Goal: Task Accomplishment & Management: Use online tool/utility

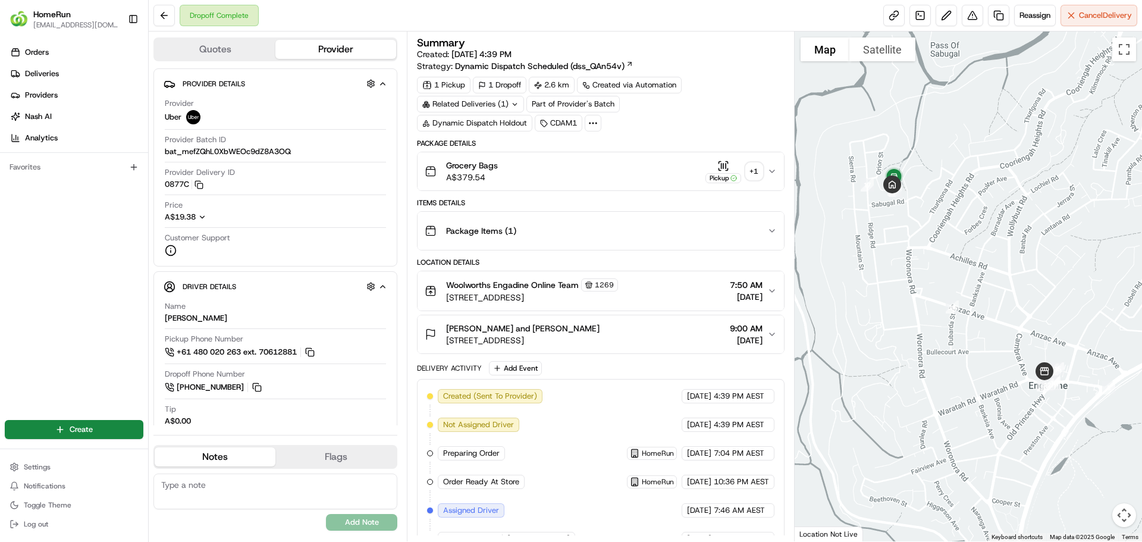
click at [751, 168] on div "+ 1" at bounding box center [754, 171] width 17 height 17
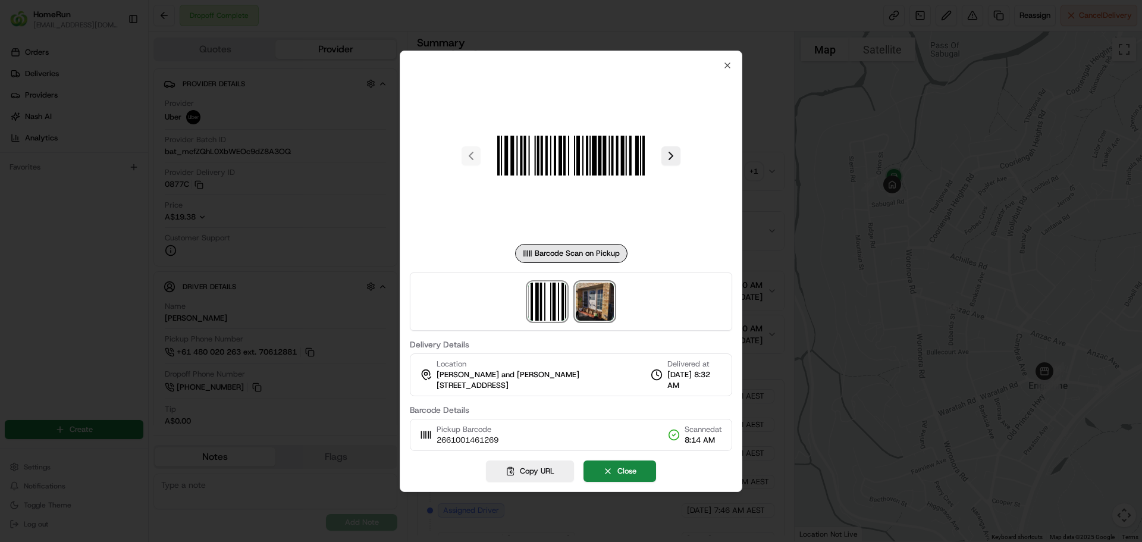
click at [595, 311] on img at bounding box center [595, 302] width 38 height 38
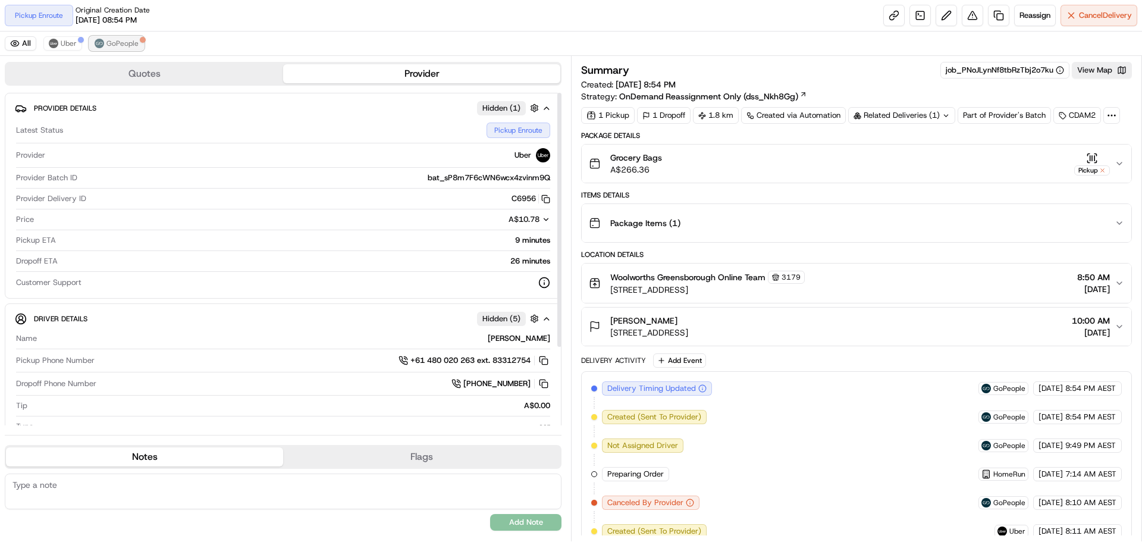
click at [115, 45] on span "GoPeople" at bounding box center [122, 44] width 32 height 10
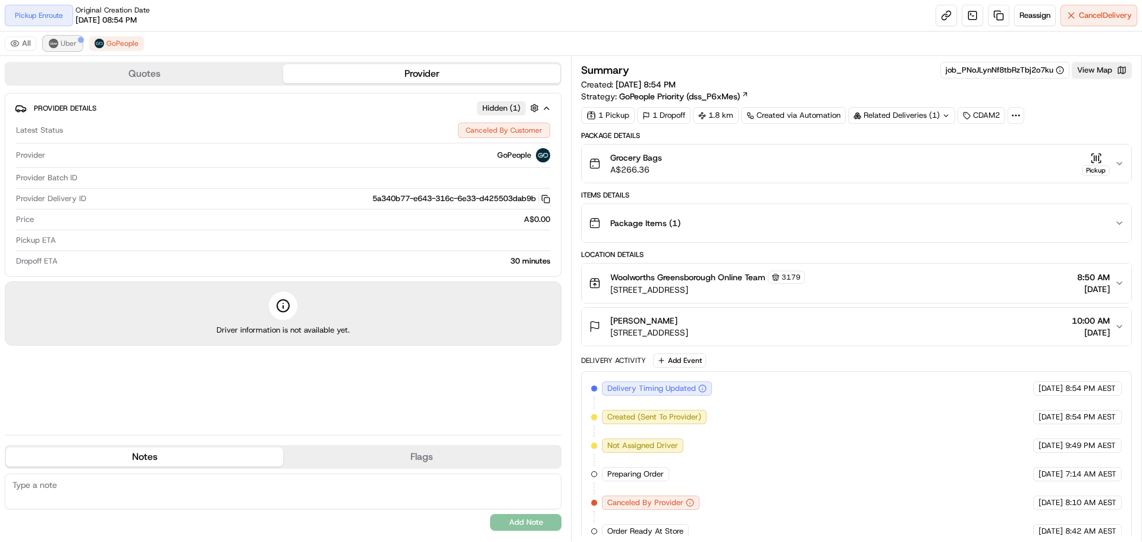
click at [59, 43] on button "Uber" at bounding box center [62, 43] width 39 height 14
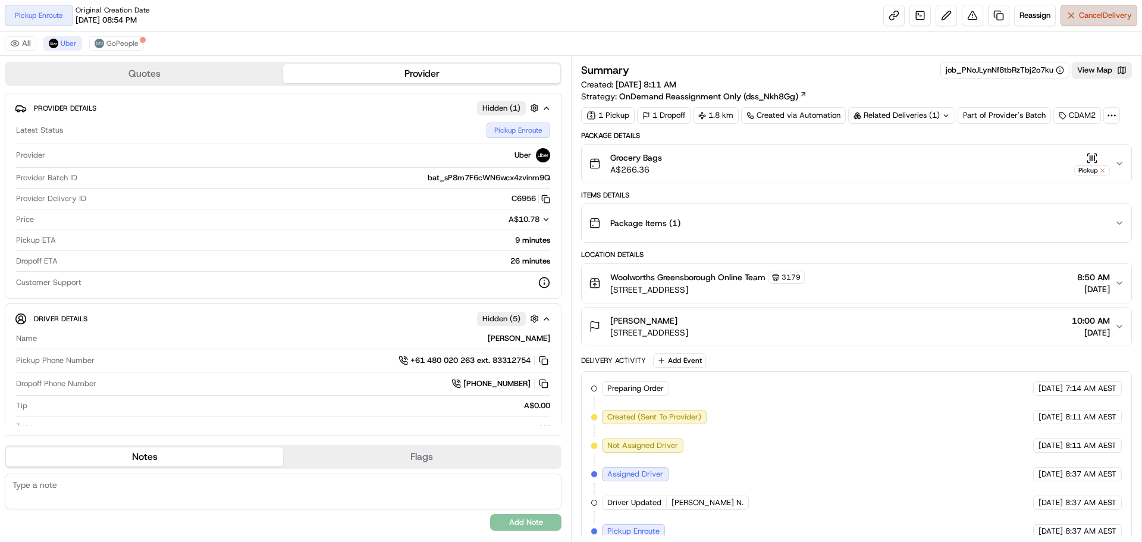
click at [1090, 22] on button "Cancel Delivery" at bounding box center [1099, 15] width 77 height 21
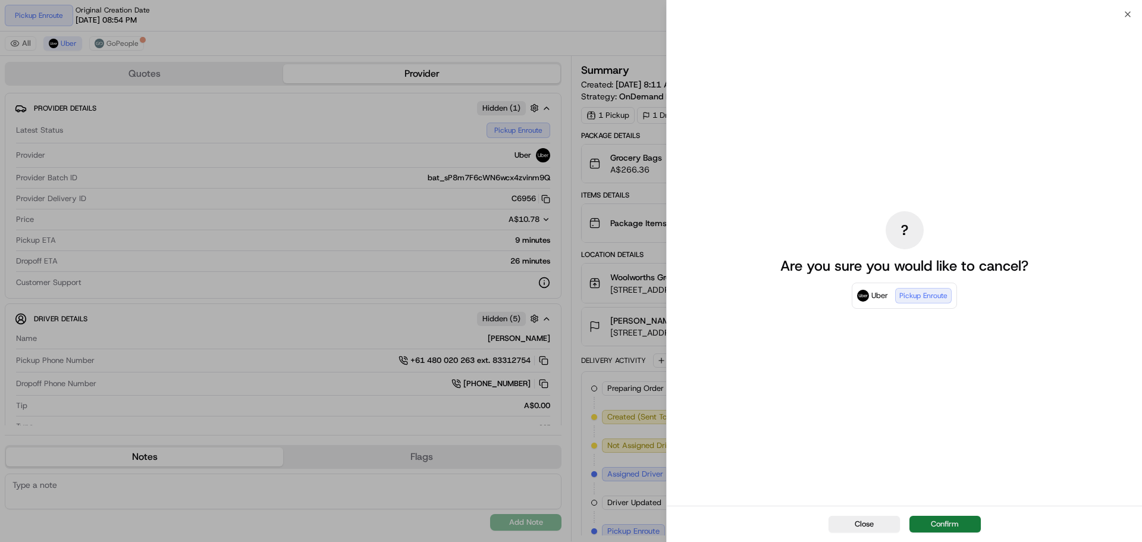
click at [936, 529] on button "Confirm" at bounding box center [945, 524] width 71 height 17
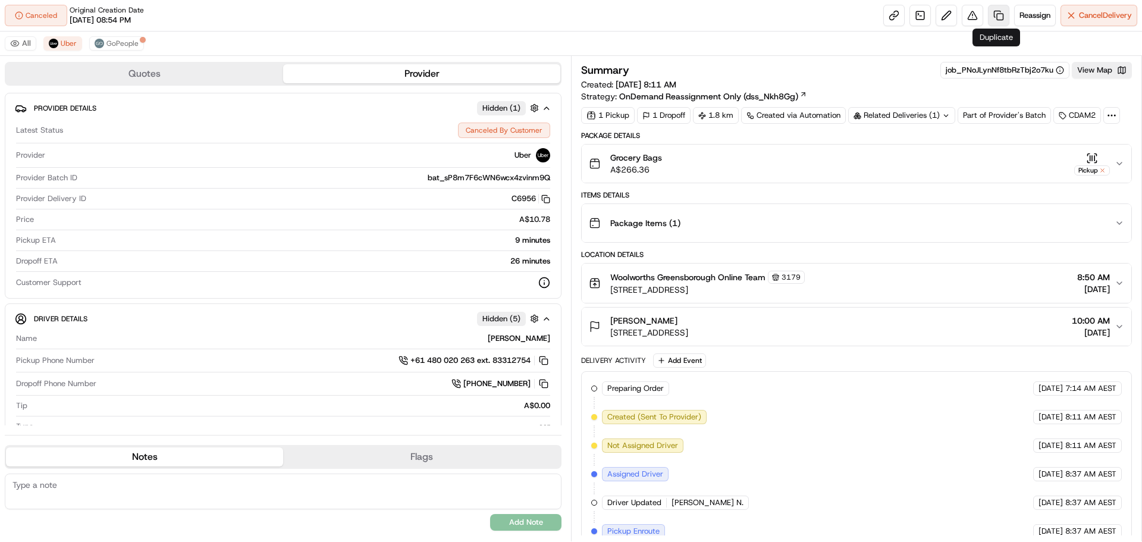
click at [993, 15] on link at bounding box center [998, 15] width 21 height 21
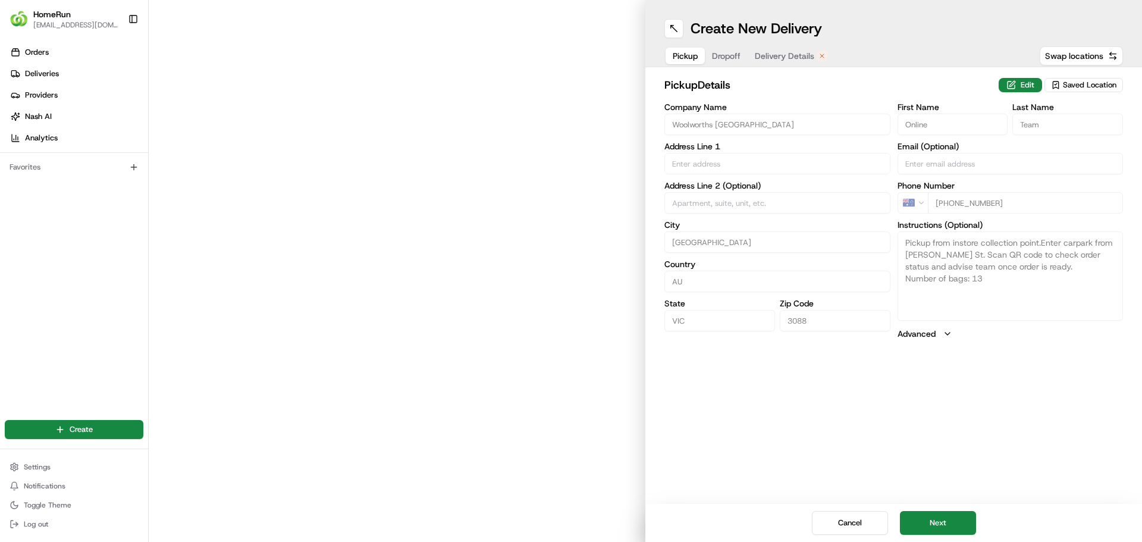
type input "119 Grimshaw St"
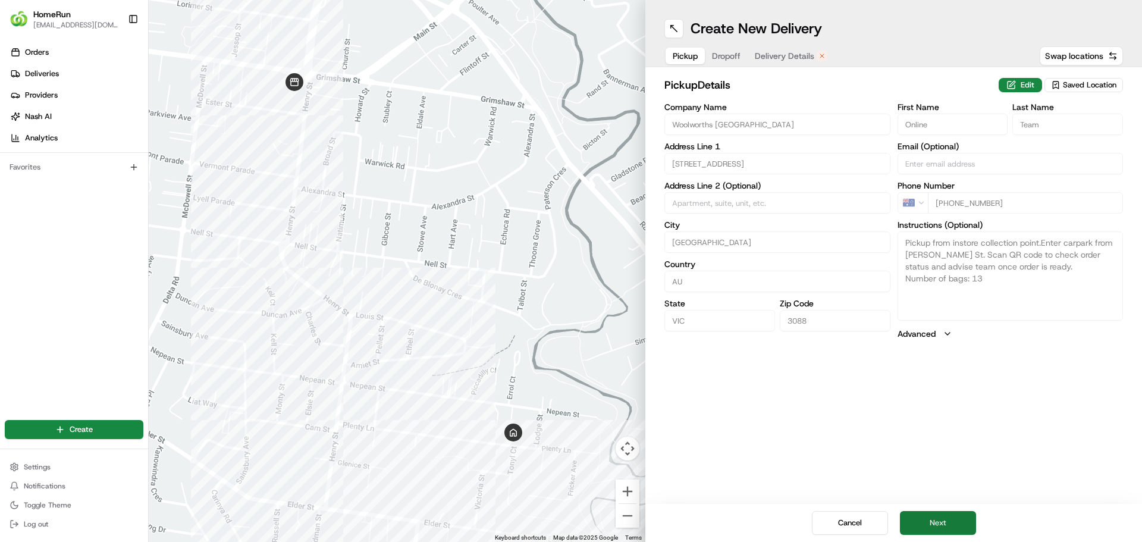
click at [940, 525] on button "Next" at bounding box center [938, 523] width 76 height 24
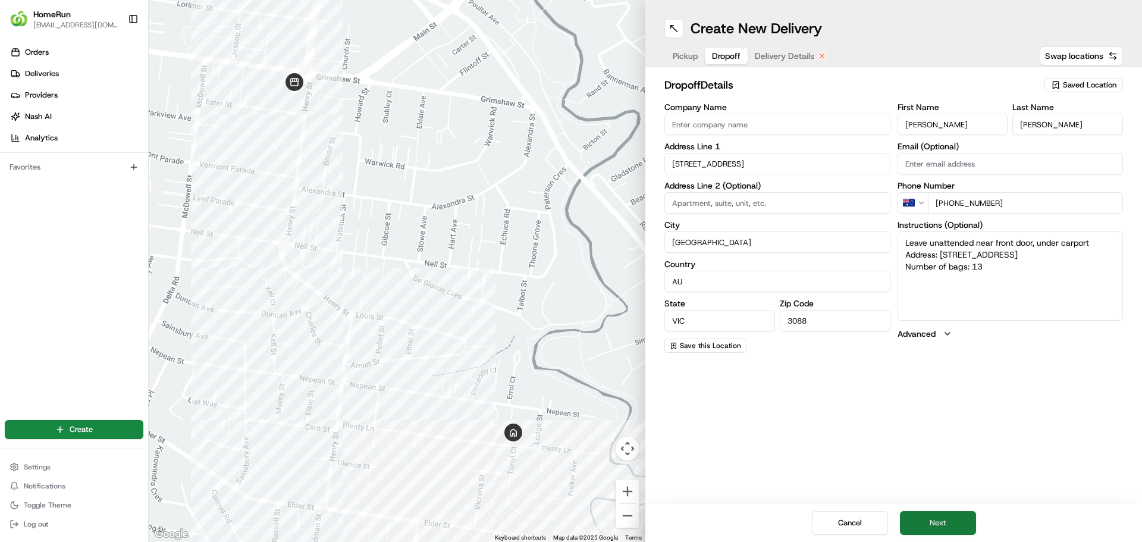
click at [940, 525] on button "Next" at bounding box center [938, 523] width 76 height 24
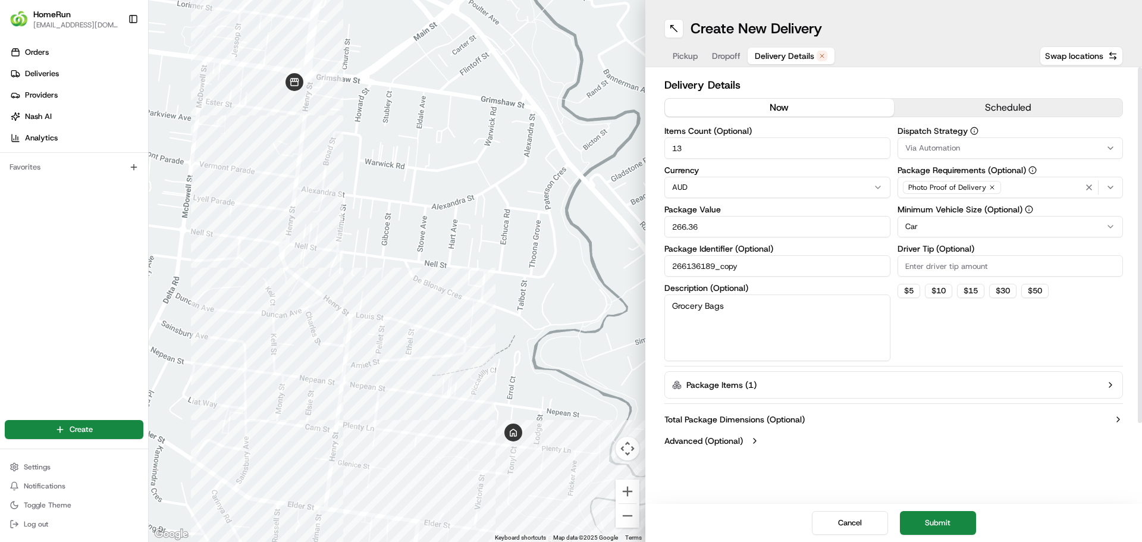
click at [796, 113] on button "now" at bounding box center [779, 108] width 229 height 18
click at [942, 525] on button "Submit" at bounding box center [938, 523] width 76 height 24
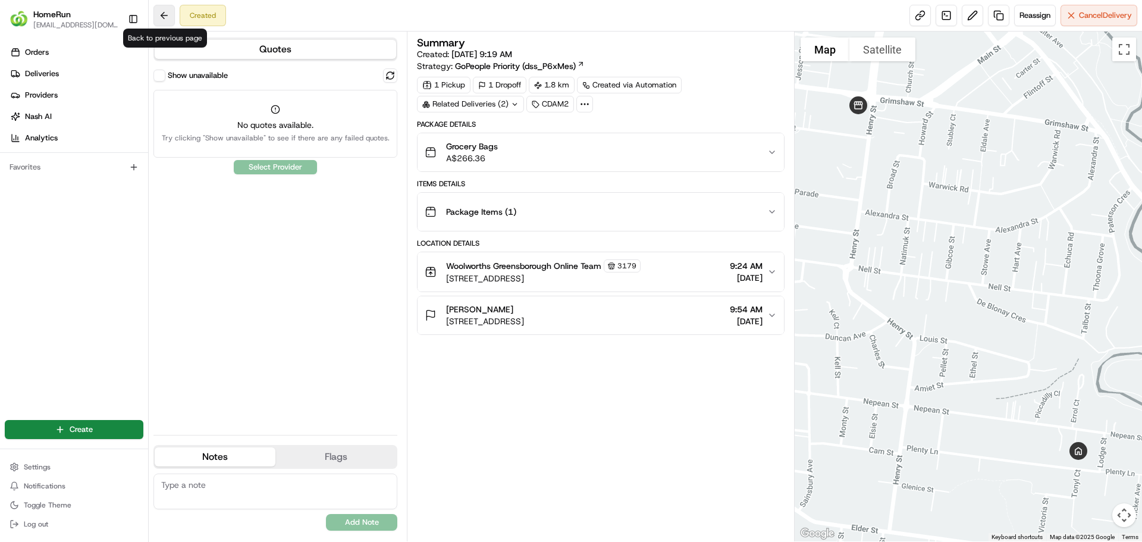
click at [161, 14] on button at bounding box center [163, 15] width 21 height 21
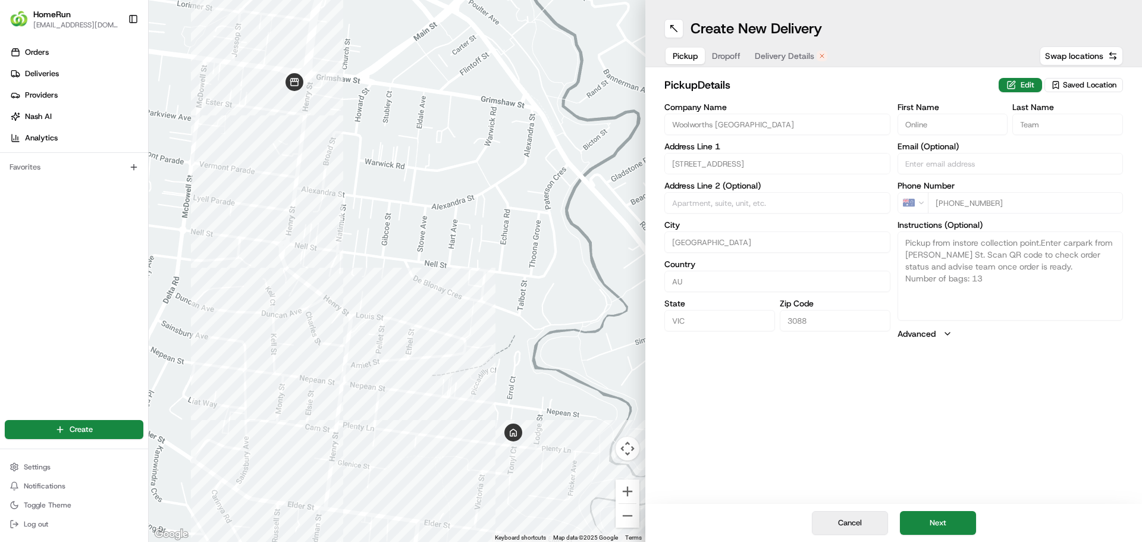
click at [857, 522] on button "Cancel" at bounding box center [850, 523] width 76 height 24
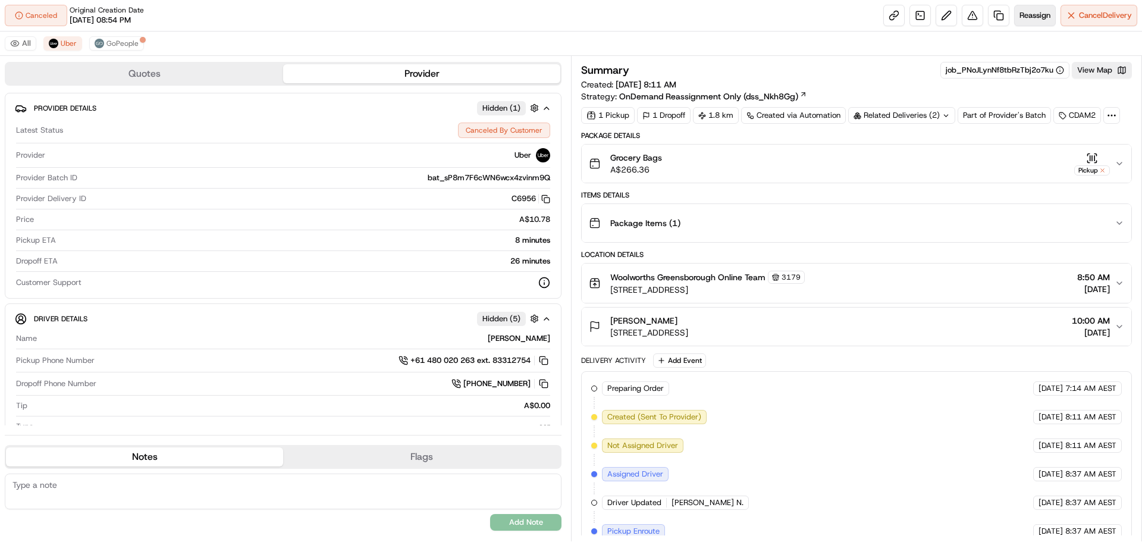
click at [1040, 5] on button "Reassign" at bounding box center [1035, 15] width 42 height 21
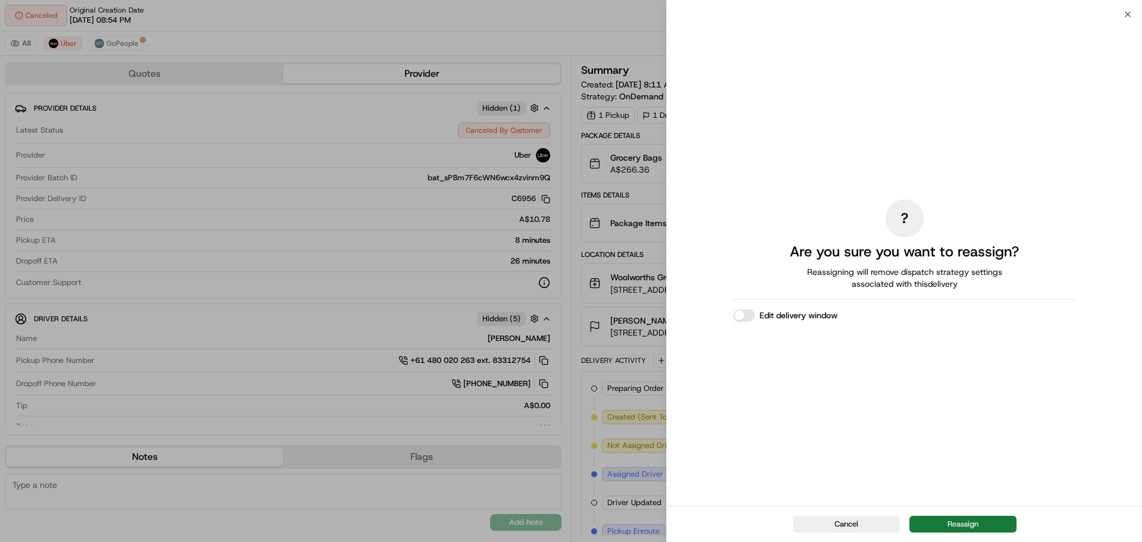
click at [951, 523] on button "Reassign" at bounding box center [963, 524] width 107 height 17
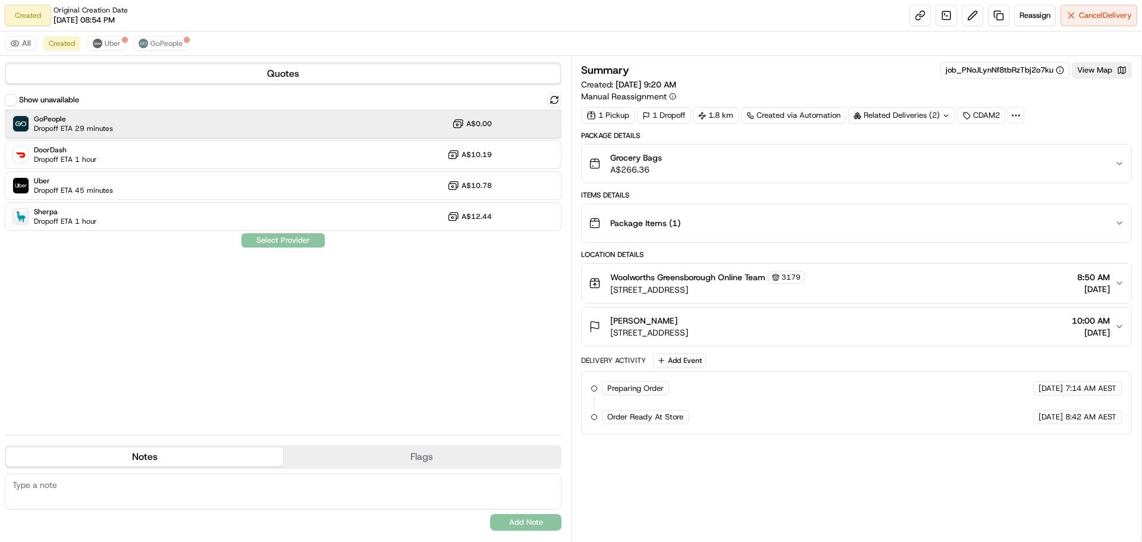
click at [133, 115] on div "GoPeople Dropoff ETA 29 minutes A$0.00" at bounding box center [283, 123] width 557 height 29
click at [293, 242] on button "Assign Provider" at bounding box center [283, 240] width 84 height 14
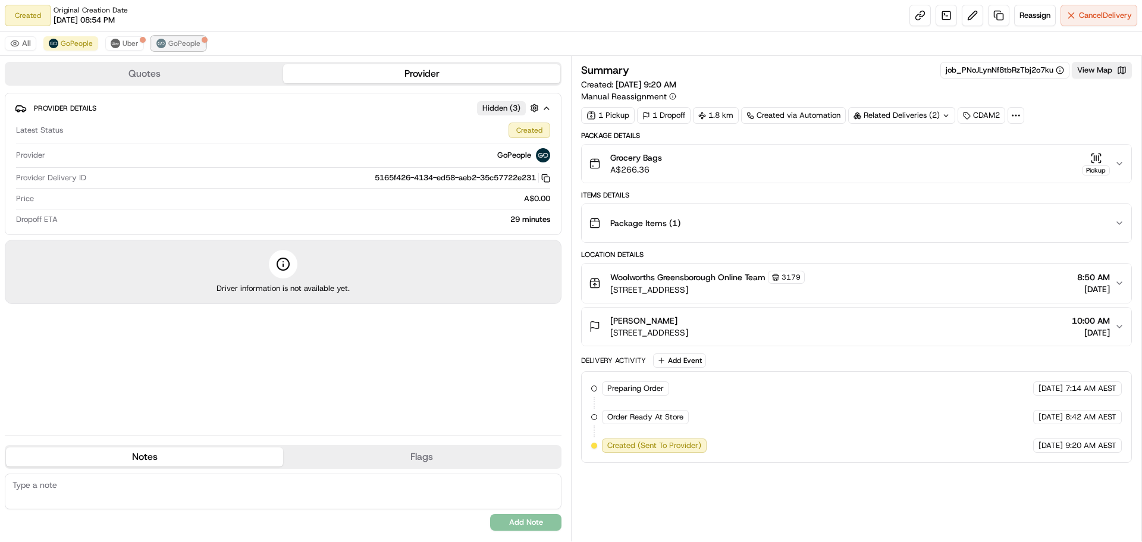
click at [179, 43] on span "GoPeople" at bounding box center [184, 44] width 32 height 10
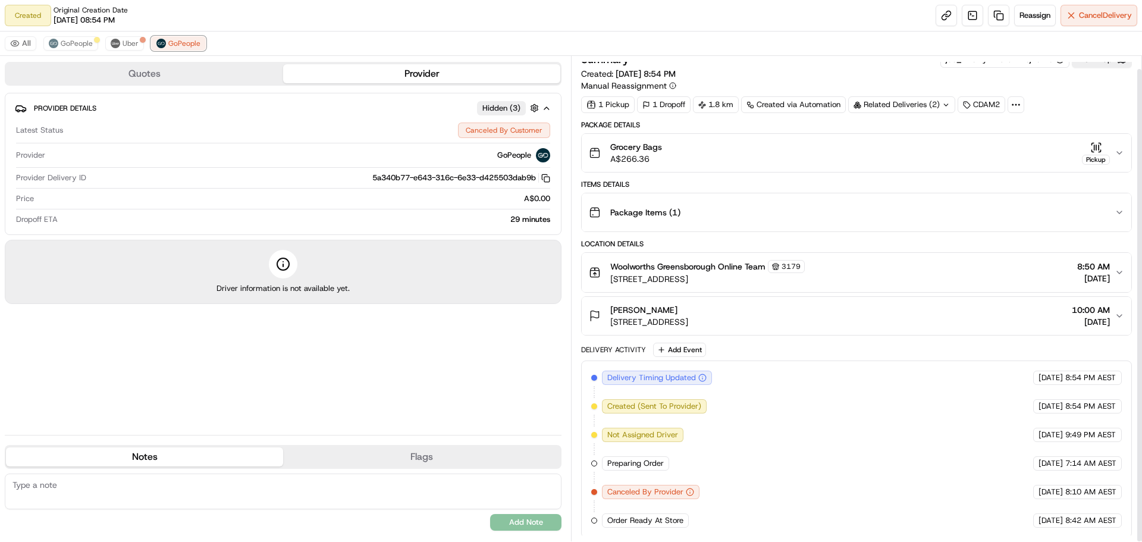
scroll to position [13, 0]
click at [123, 47] on span "Uber" at bounding box center [131, 44] width 16 height 10
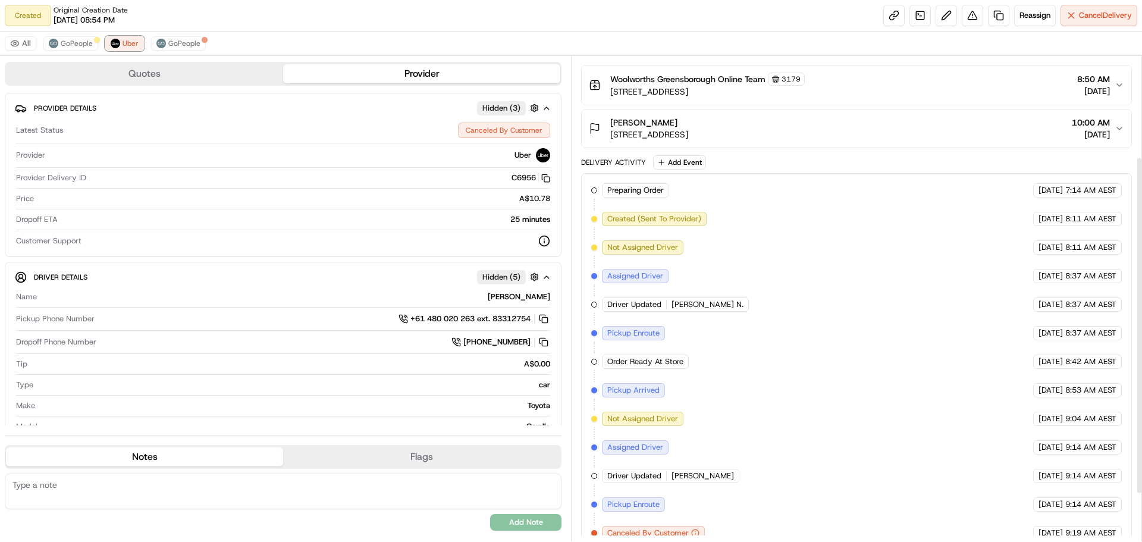
scroll to position [213, 0]
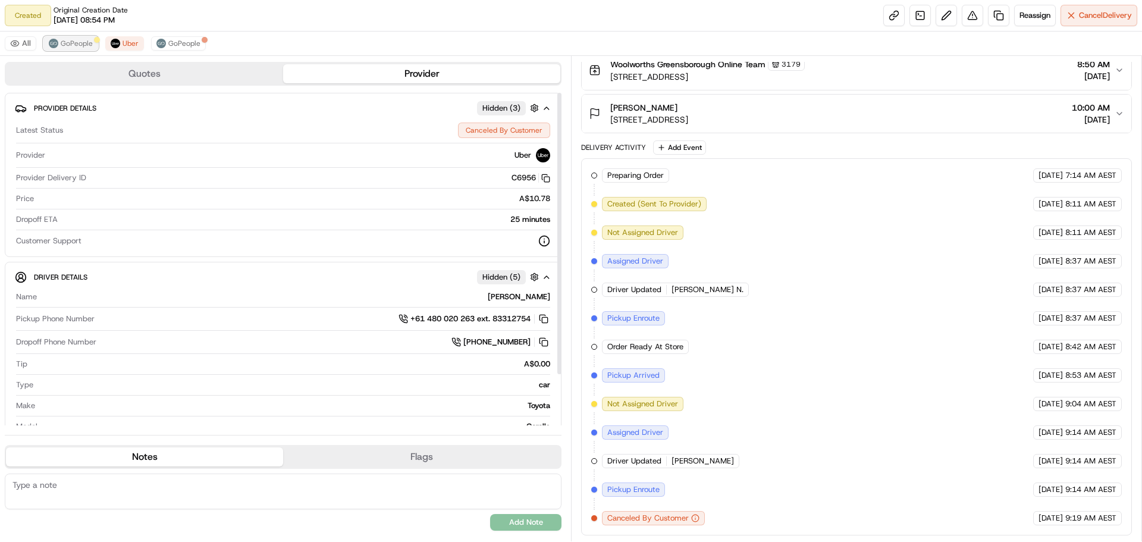
click at [68, 43] on span "GoPeople" at bounding box center [77, 44] width 32 height 10
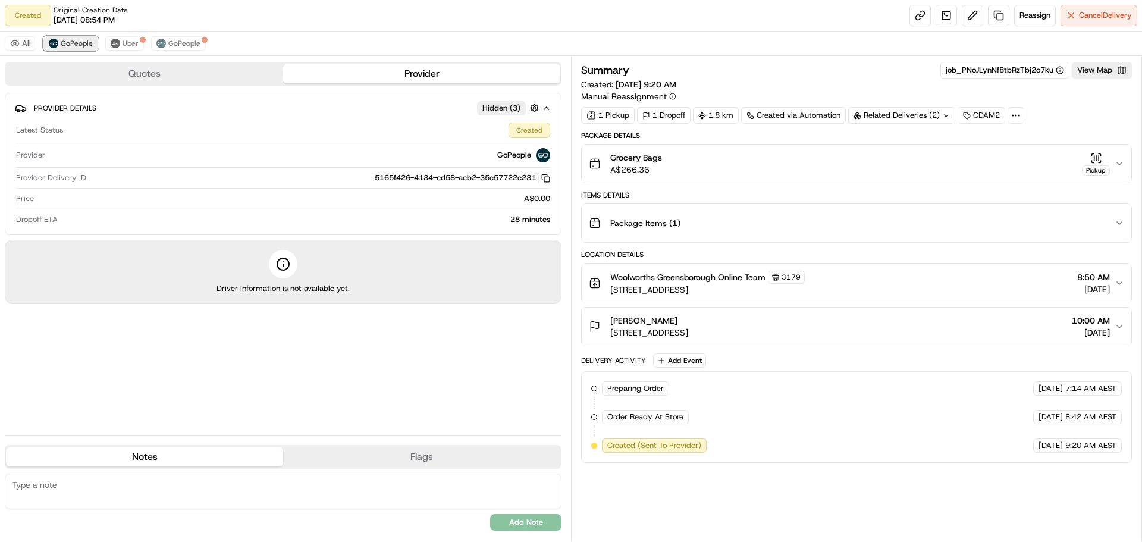
scroll to position [0, 0]
click at [914, 20] on link at bounding box center [920, 15] width 21 height 21
